Goal: Task Accomplishment & Management: Use online tool/utility

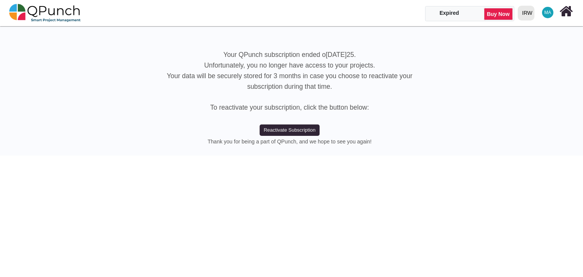
click at [530, 13] on div "IRW" at bounding box center [527, 12] width 10 height 13
click at [522, 43] on link "IRW" at bounding box center [541, 45] width 52 height 11
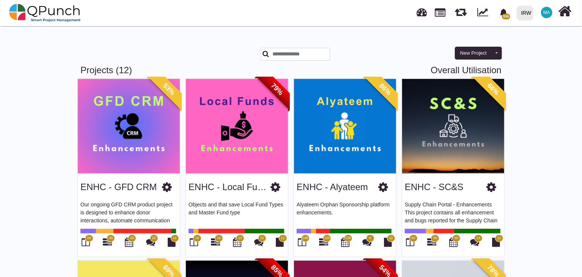
click at [341, 146] on img at bounding box center [345, 126] width 102 height 95
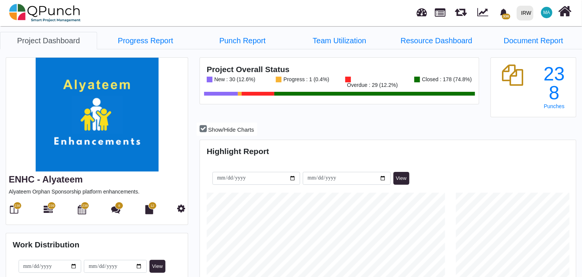
scroll to position [164, 374]
click at [15, 208] on span "238" at bounding box center [17, 206] width 6 height 5
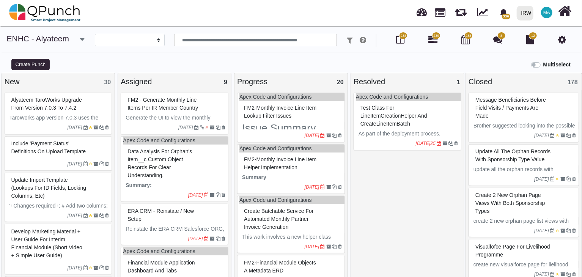
select select
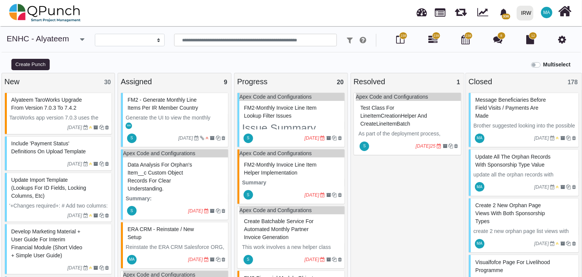
click at [136, 11] on nav "336 Notification Clear Financial Module Objects a metadata ERD Shafee.jan [DATE…" at bounding box center [291, 13] width 582 height 26
